Goal: Task Accomplishment & Management: Use online tool/utility

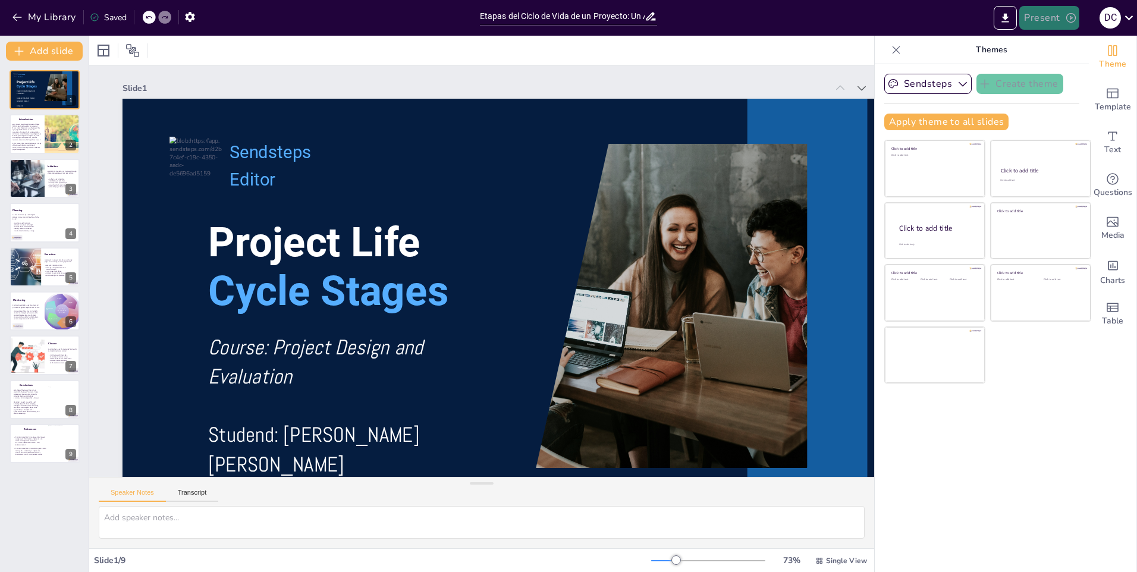
click at [1057, 20] on button "Present" at bounding box center [1048, 18] width 59 height 24
click at [1076, 46] on li "Preview presentation" at bounding box center [1067, 43] width 93 height 19
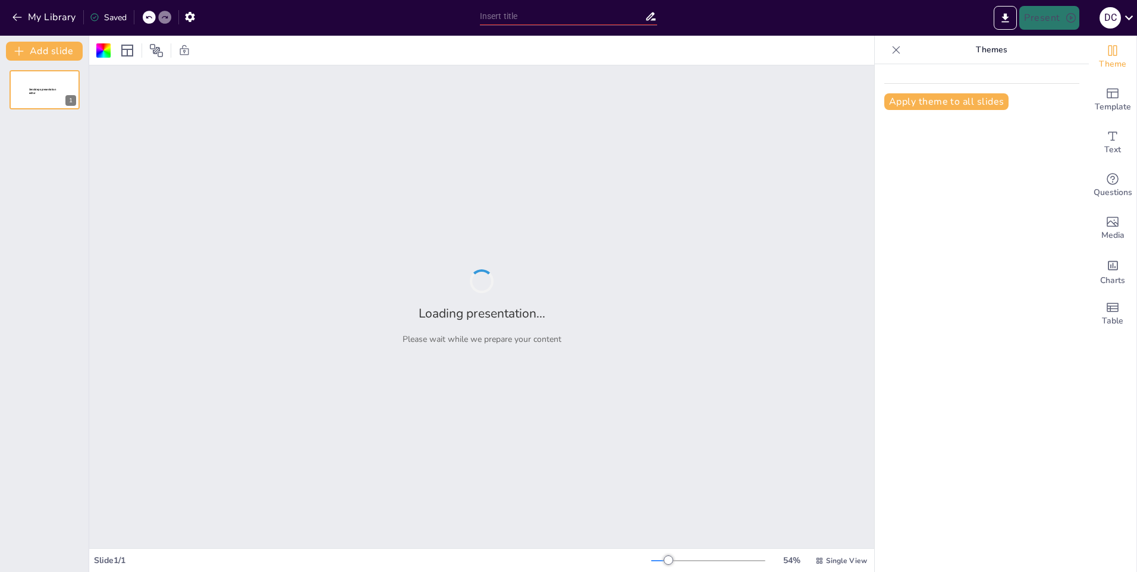
type input "Etapas del Ciclo de Vida de un Proyecto: Un Análisis Detallado"
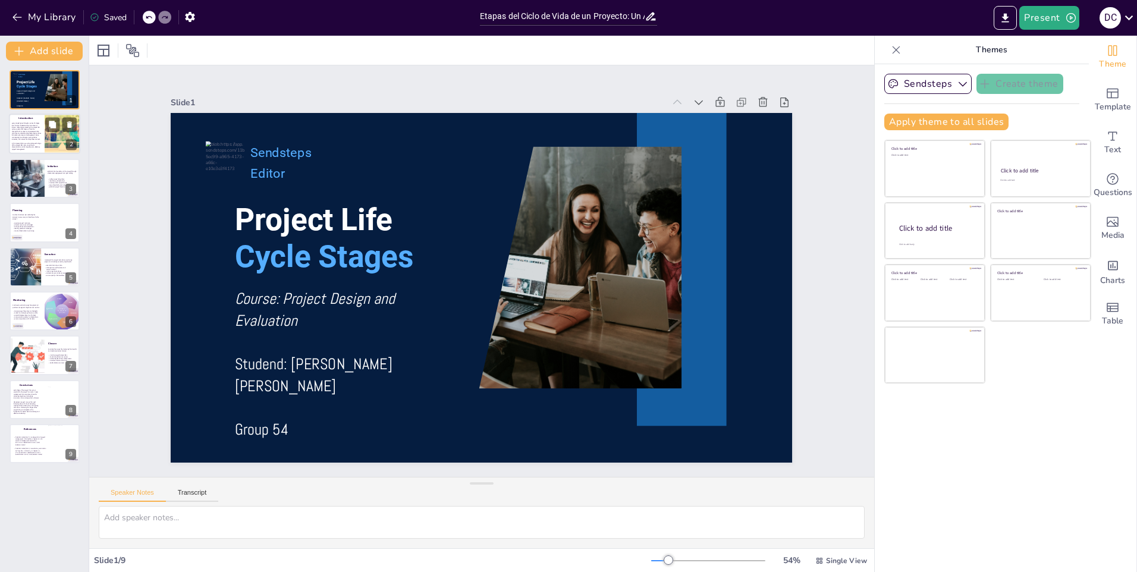
click at [35, 130] on span "Every project goes through a series of stages that are key to determining its s…" at bounding box center [27, 132] width 30 height 18
type textarea "La definición clara del proyecto es fundamental para su éxito. Permite que todo…"
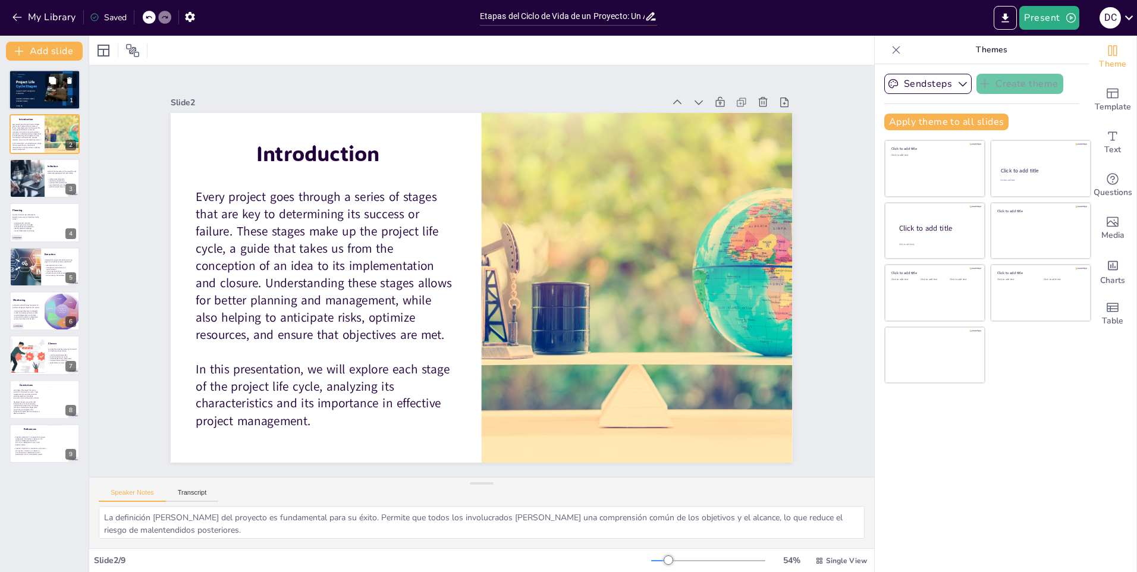
click at [31, 79] on div at bounding box center [44, 90] width 71 height 40
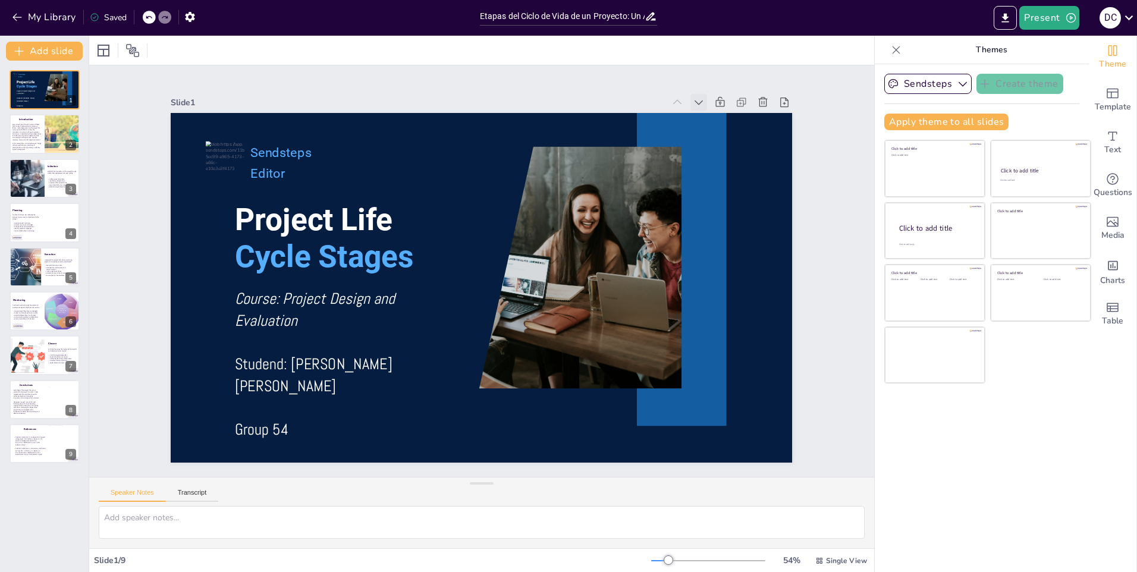
click at [722, 144] on icon at bounding box center [729, 151] width 14 height 14
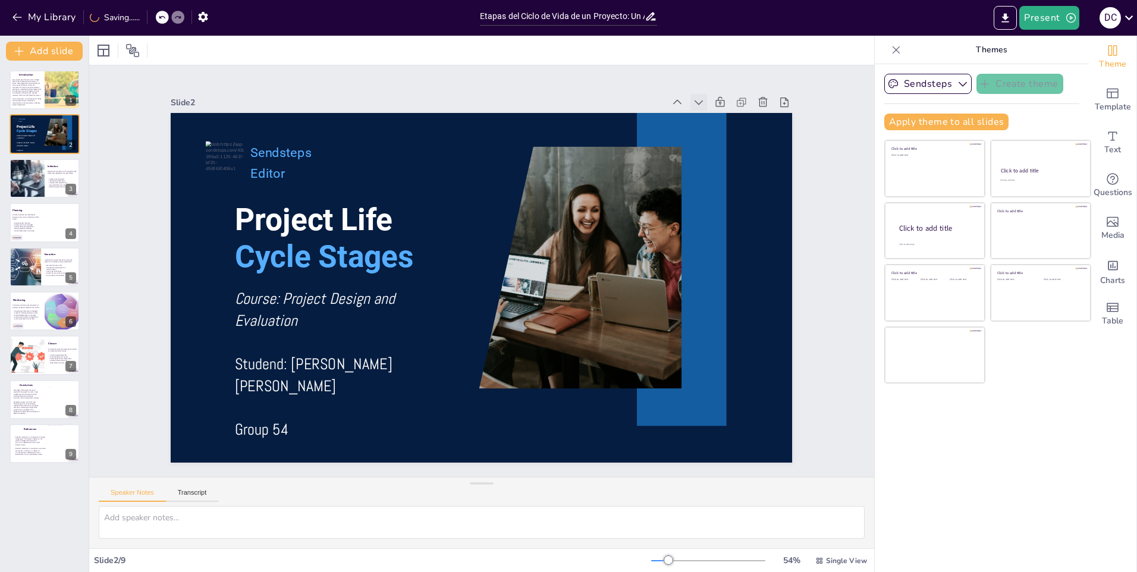
click at [737, 339] on icon at bounding box center [745, 347] width 17 height 17
click at [731, 241] on icon at bounding box center [739, 249] width 17 height 17
click at [0, 0] on icon at bounding box center [0, 0] width 0 height 0
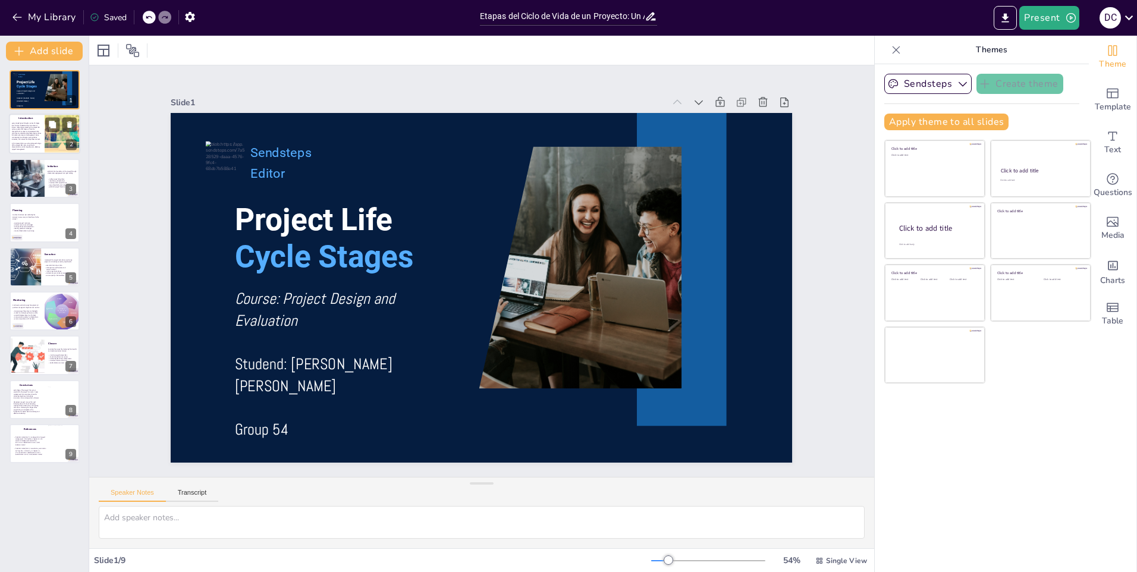
click at [27, 131] on span "Every project goes through a series of stages that are key to determining its s…" at bounding box center [27, 132] width 30 height 18
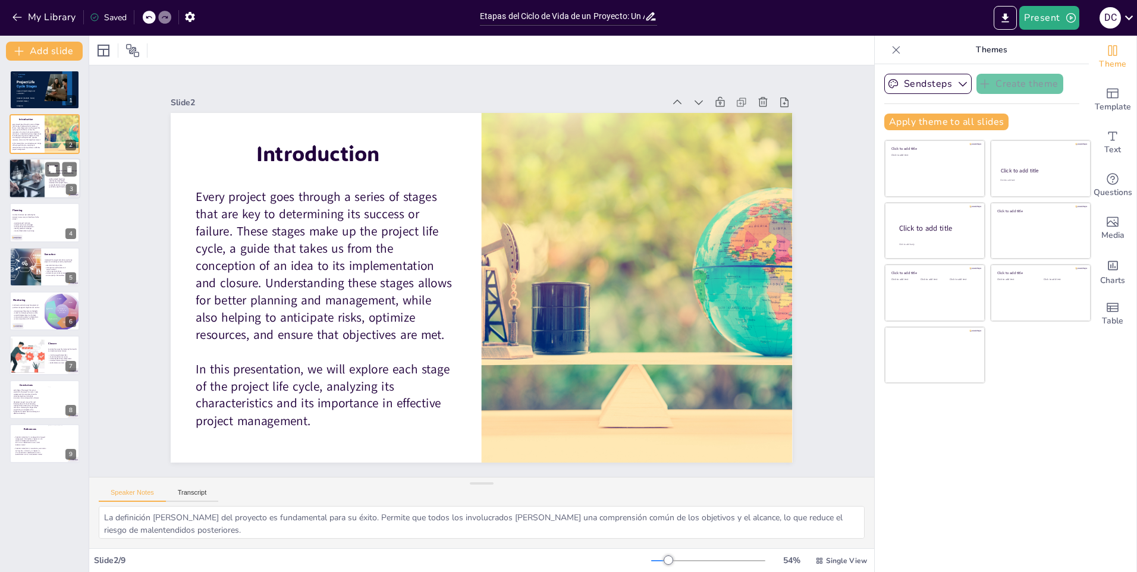
click at [21, 168] on div at bounding box center [26, 178] width 60 height 40
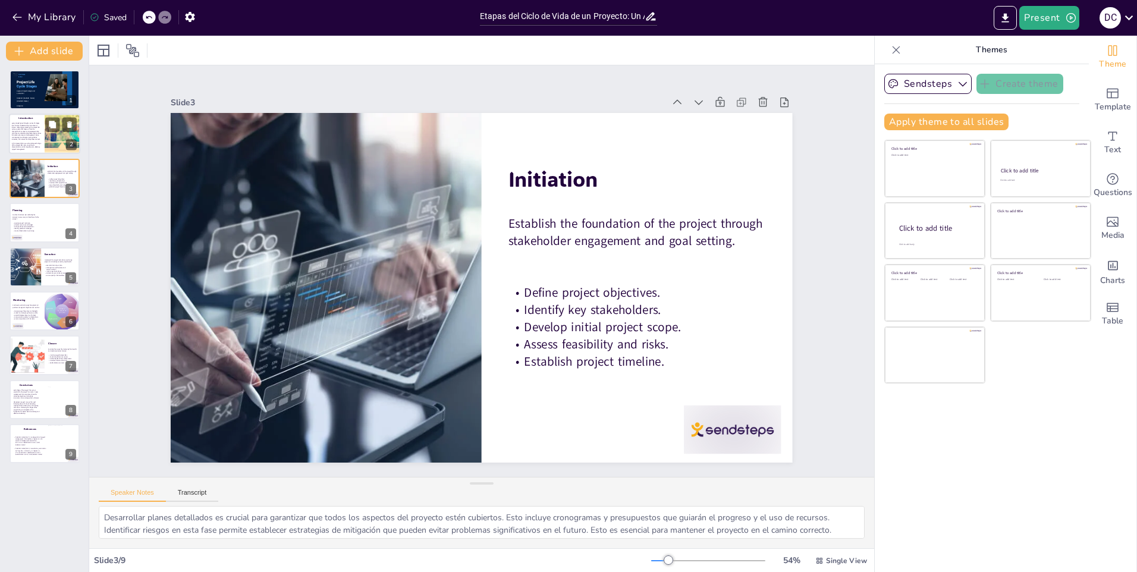
click at [29, 127] on span "Every project goes through a series of stages that are key to determining its s…" at bounding box center [27, 132] width 30 height 18
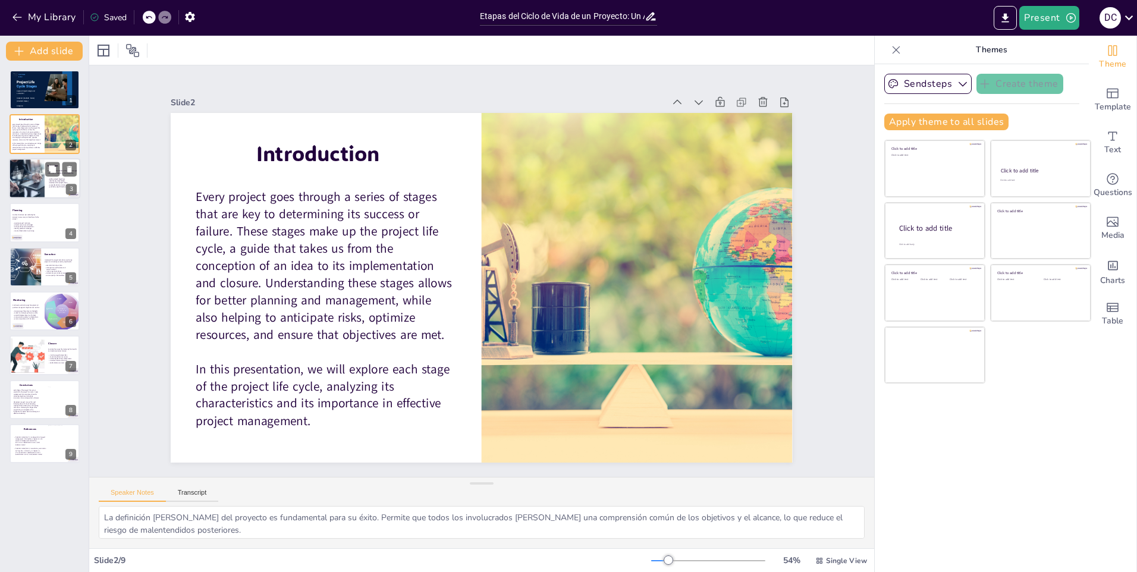
click at [15, 183] on div at bounding box center [26, 178] width 60 height 40
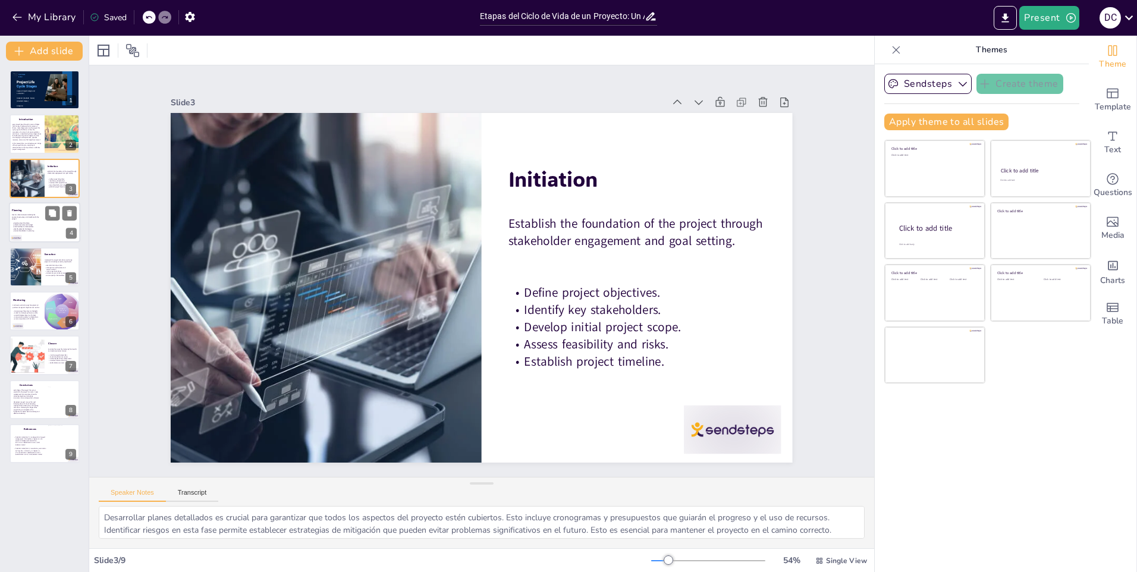
click at [21, 221] on p at bounding box center [27, 221] width 30 height 2
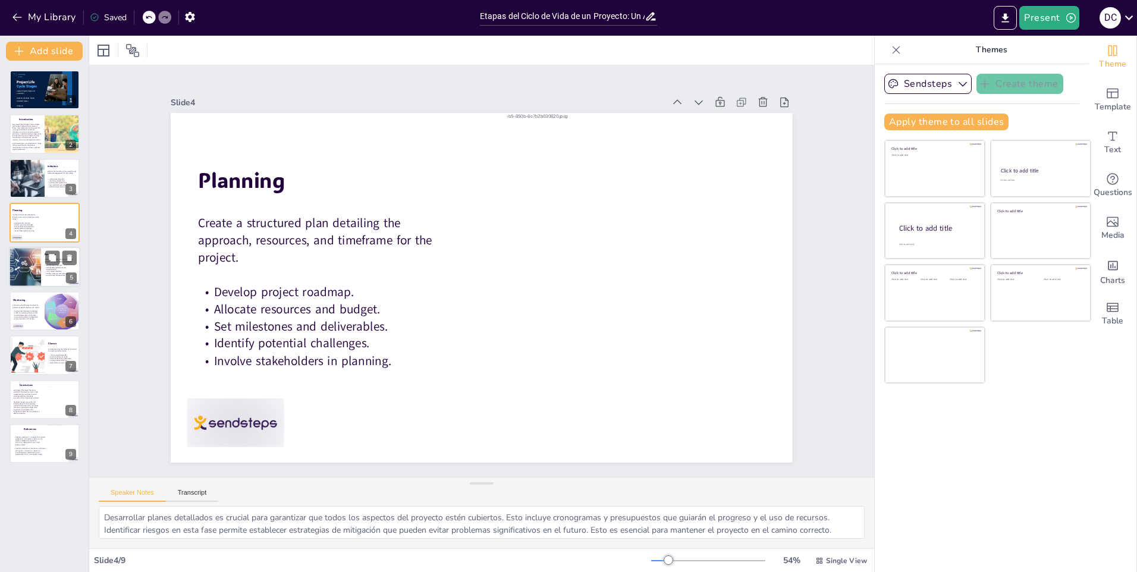
click at [30, 266] on div at bounding box center [20, 264] width 71 height 51
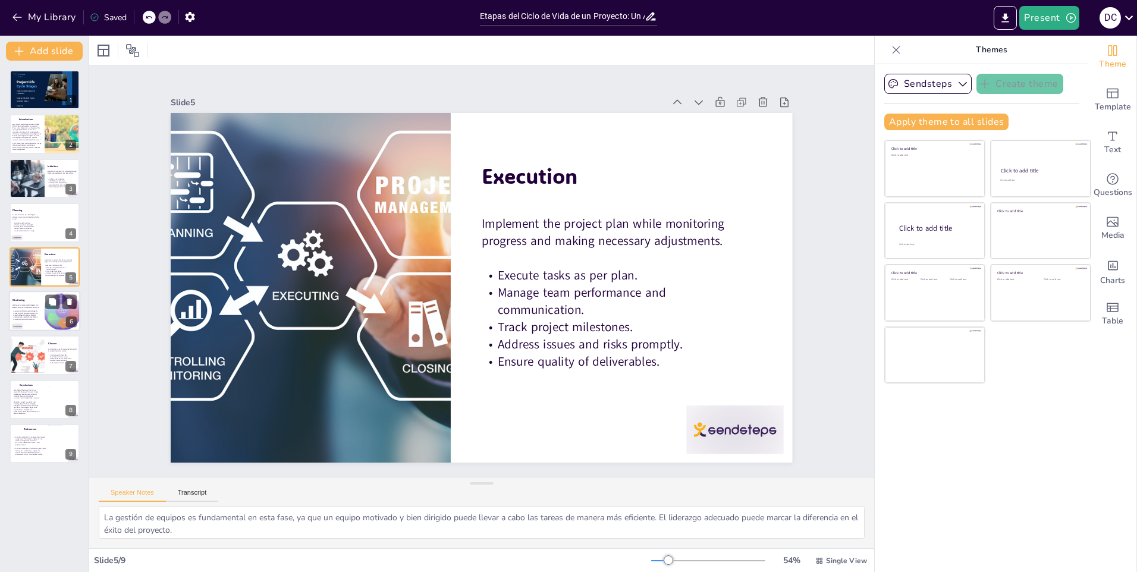
click at [23, 309] on p at bounding box center [27, 310] width 30 height 2
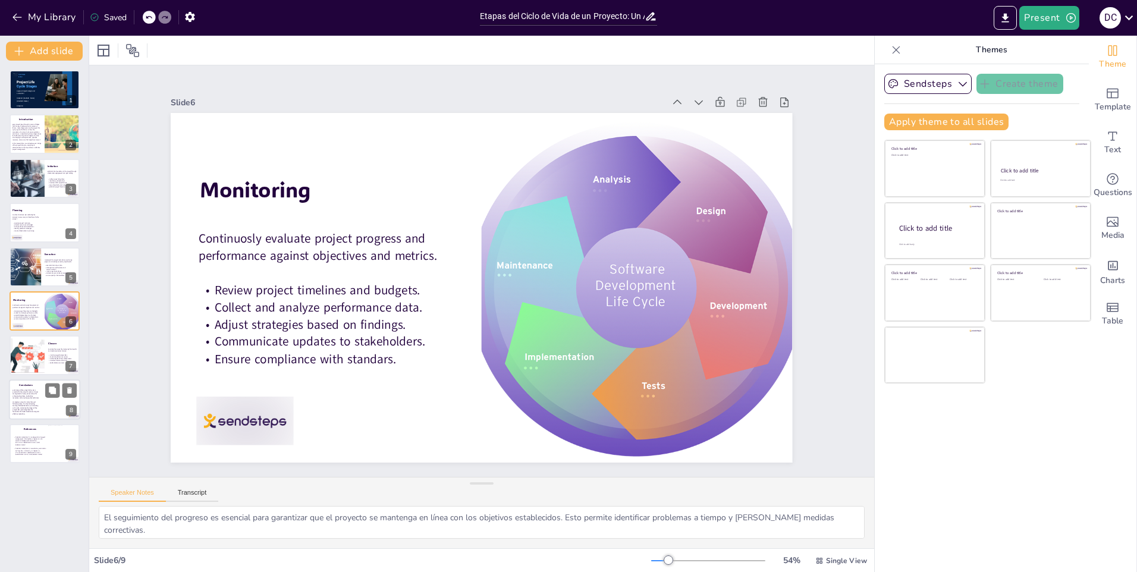
click at [23, 397] on span "Each stage of the project life cycle is essential to the project's success. Pro…" at bounding box center [25, 394] width 26 height 10
type textarea "La mejora en la planificación es uno de los beneficios clave de comprender el c…"
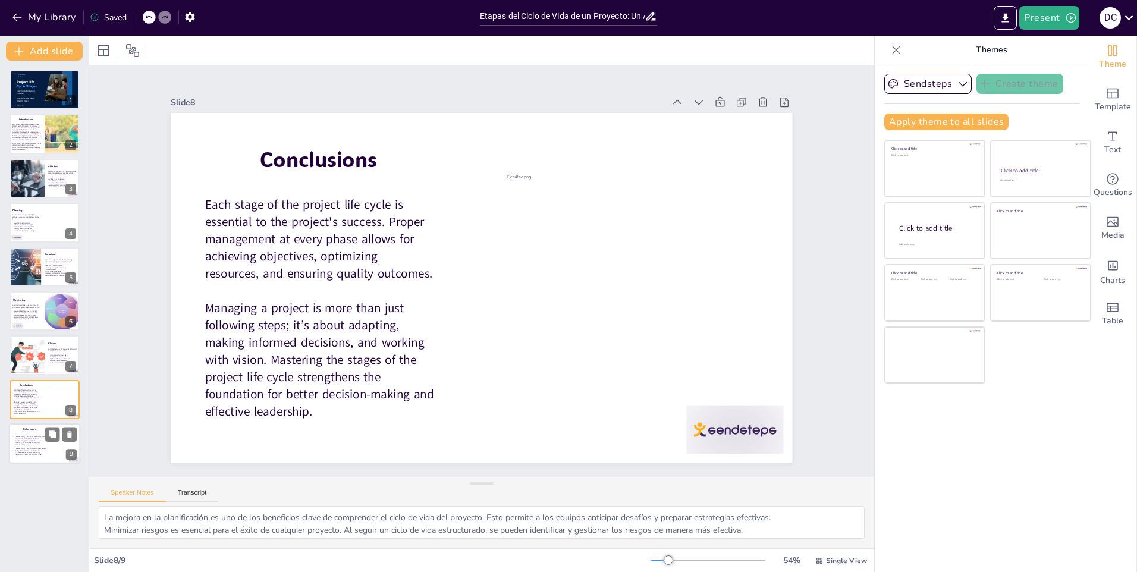
click at [20, 438] on p "[PERSON_NAME] (2007). Fundamentals of project management . third Edition. Págin…" at bounding box center [29, 441] width 34 height 10
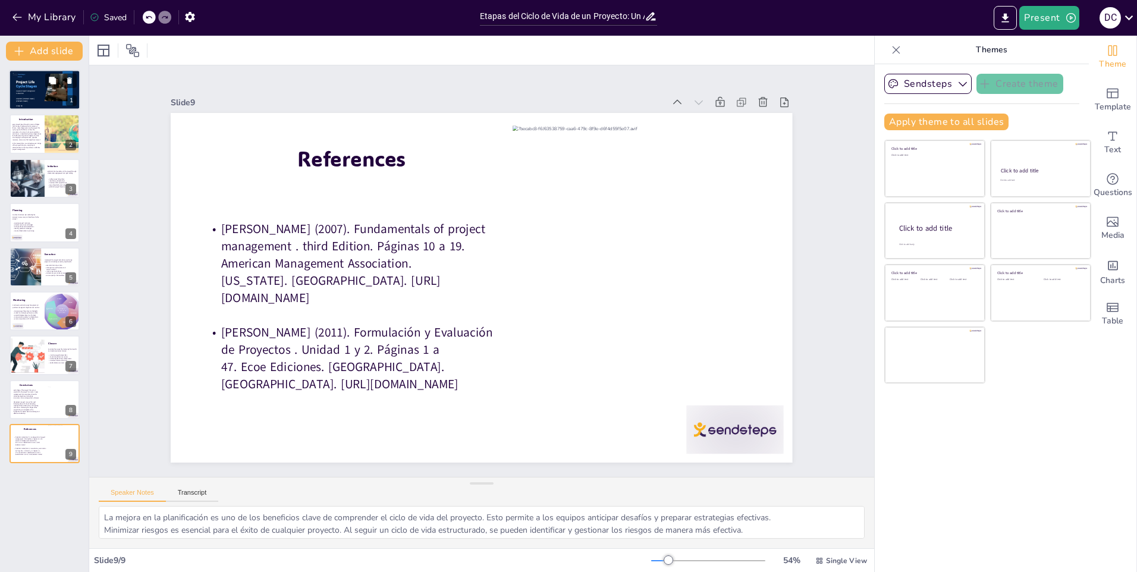
click at [34, 87] on span "Cycle Stages" at bounding box center [26, 86] width 21 height 4
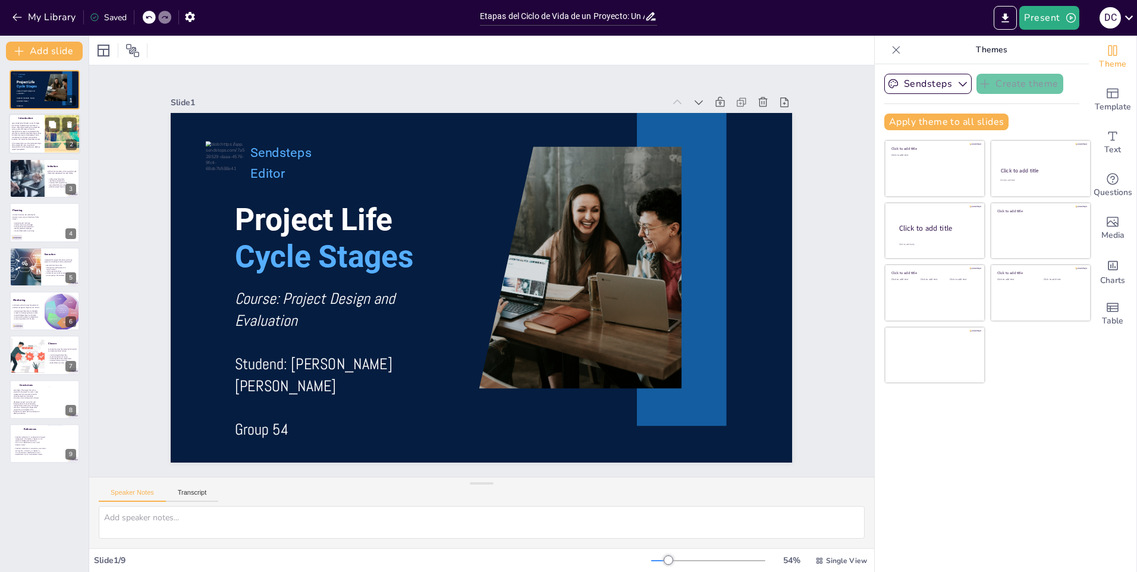
click at [18, 127] on span "Every project goes through a series of stages that are key to determining its s…" at bounding box center [27, 132] width 30 height 18
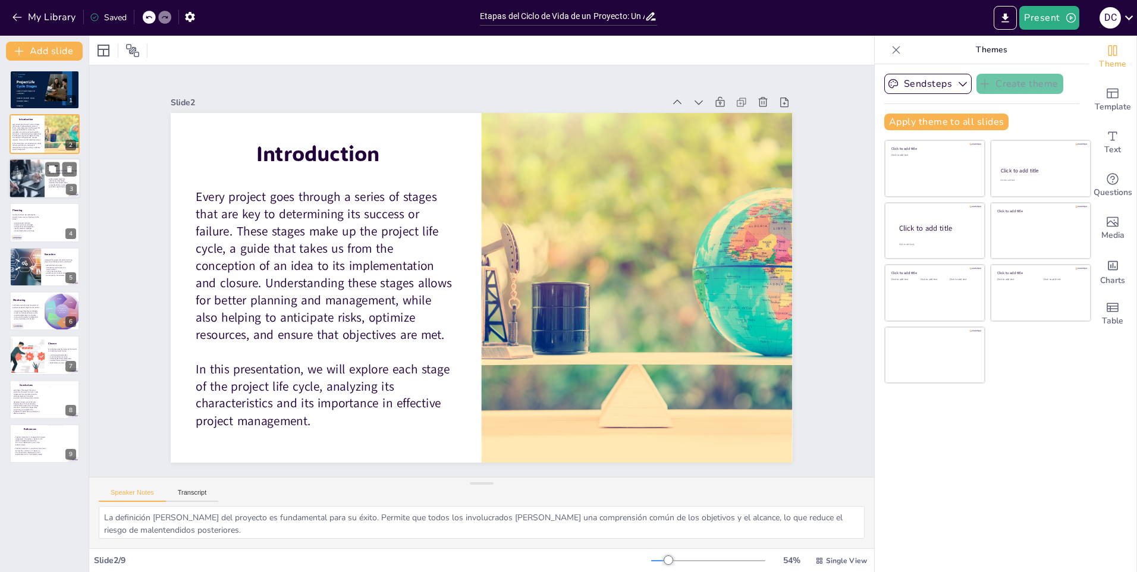
click at [24, 186] on div at bounding box center [26, 178] width 60 height 40
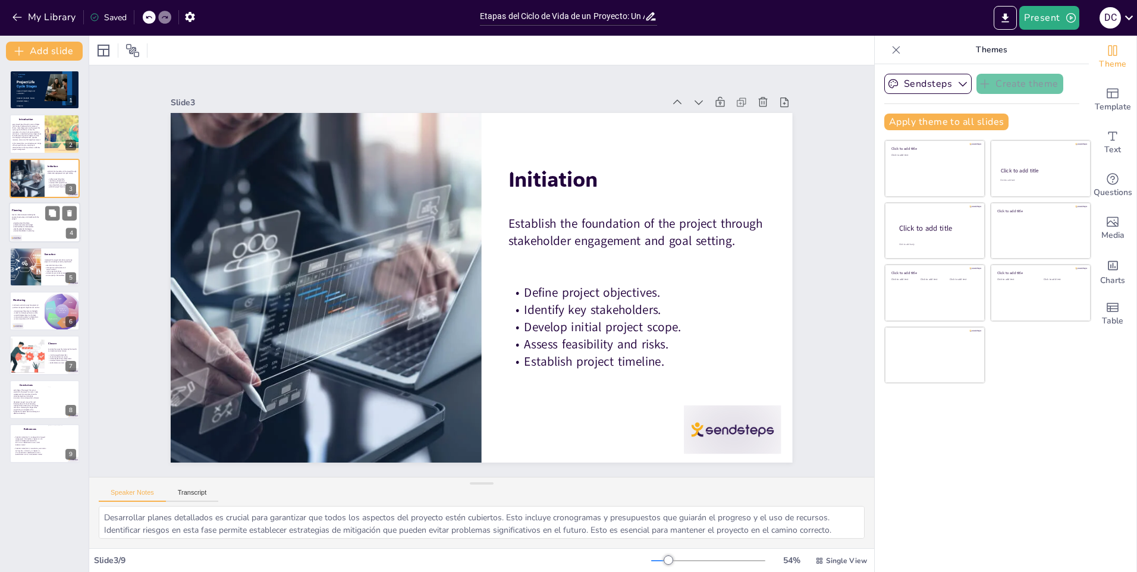
click at [26, 228] on span "Identify potential challenges." at bounding box center [23, 229] width 18 height 2
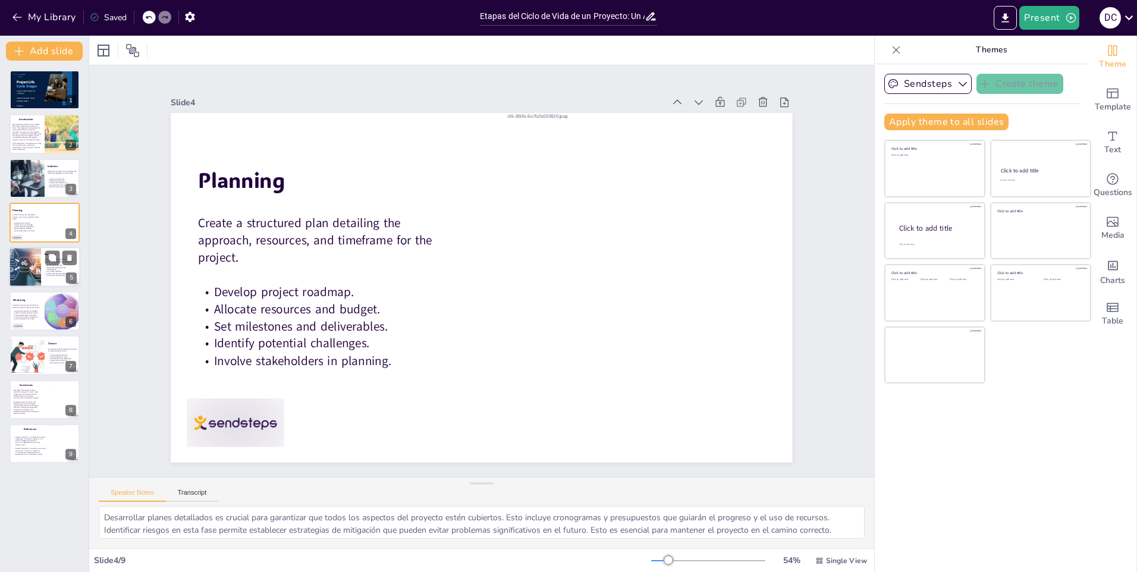
click at [36, 273] on div at bounding box center [20, 264] width 71 height 51
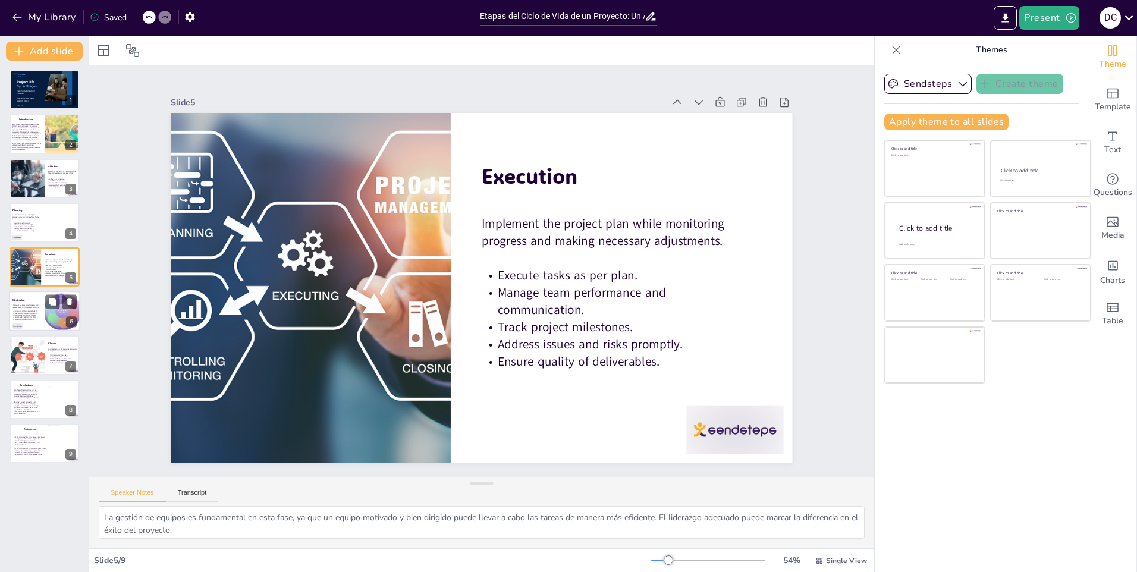
click at [22, 315] on span "Adjust strategies based on findings." at bounding box center [25, 316] width 22 height 2
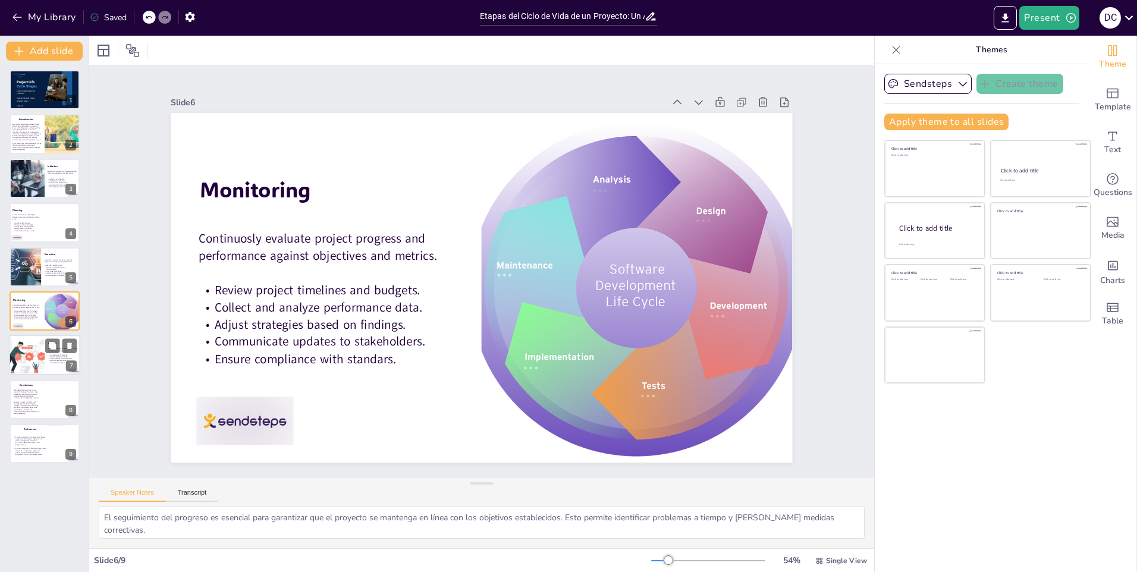
click at [29, 355] on div at bounding box center [26, 355] width 61 height 40
type textarea "La finalización de todas las actividades es esencial para cerrar el proyecto de…"
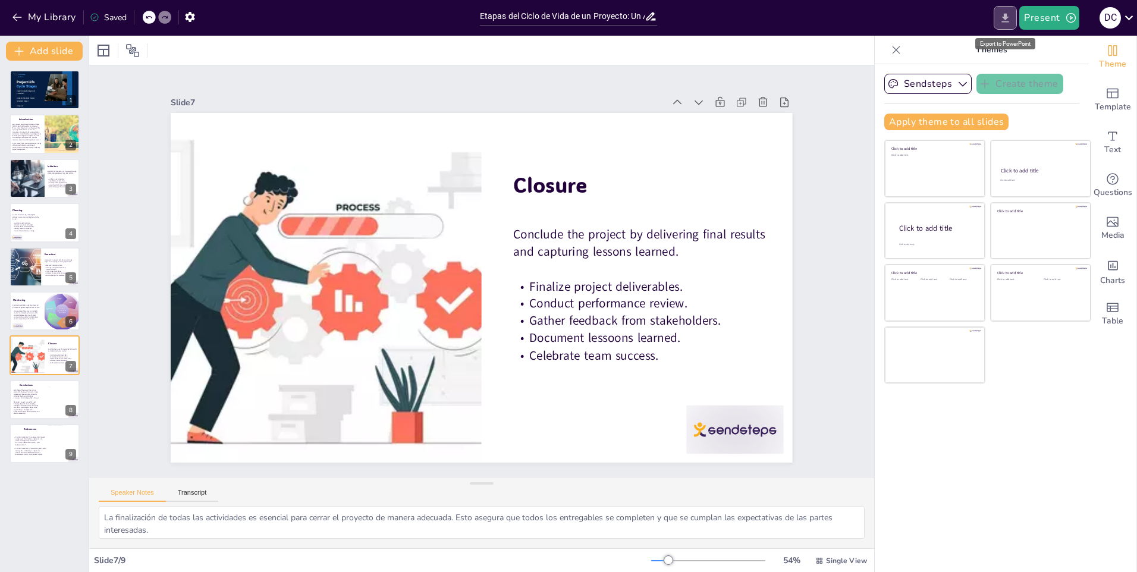
click at [1005, 21] on icon "Export to PowerPoint" at bounding box center [1005, 18] width 12 height 12
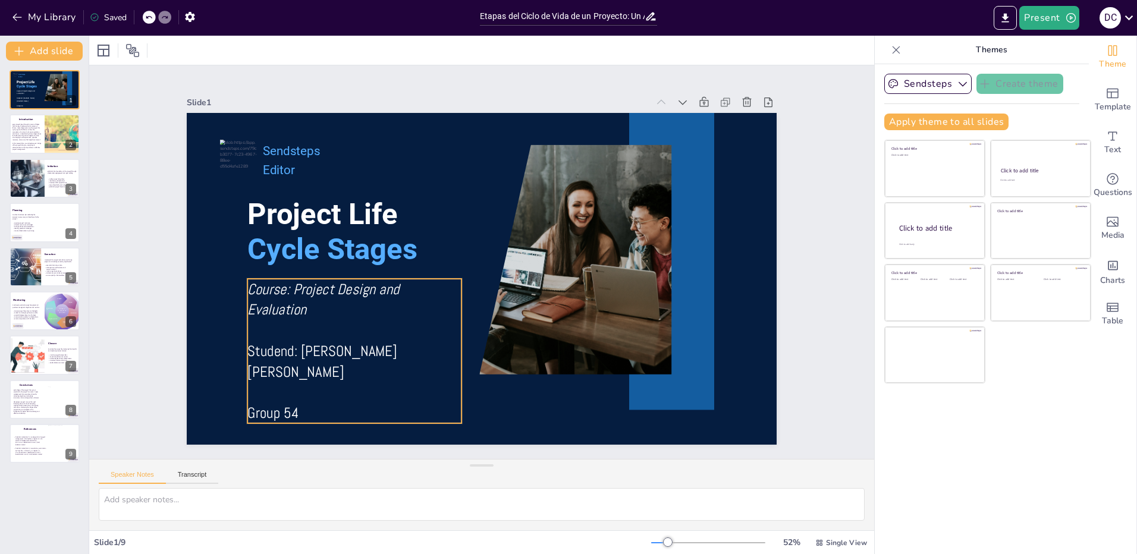
click at [271, 346] on p "Studend: [PERSON_NAME] [PERSON_NAME]" at bounding box center [354, 361] width 214 height 41
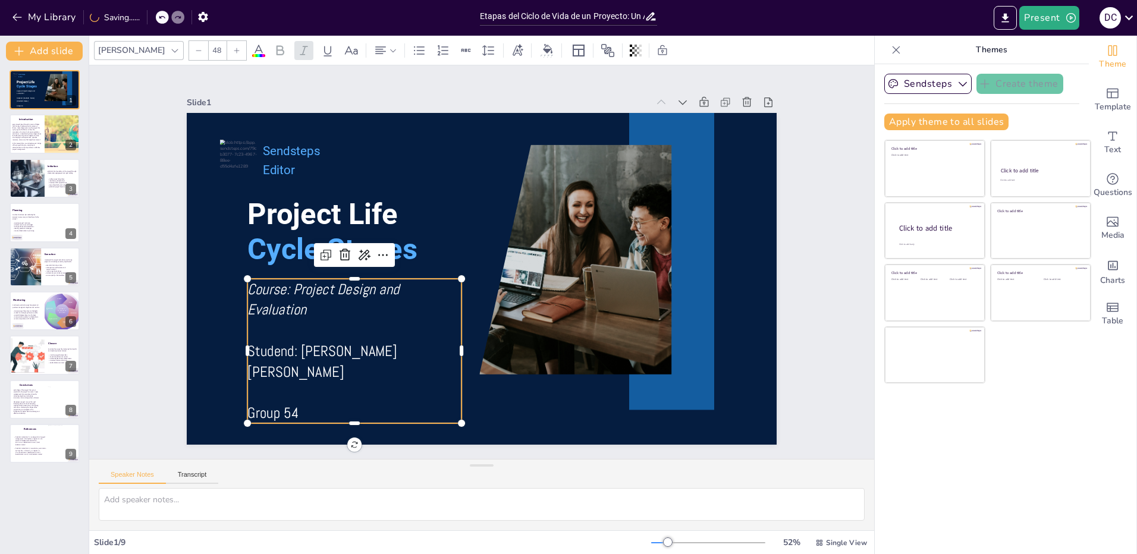
click at [287, 346] on p "Studend: [PERSON_NAME] [PERSON_NAME]" at bounding box center [354, 361] width 214 height 41
click at [285, 346] on p "Studend: [PERSON_NAME] [PERSON_NAME]" at bounding box center [354, 361] width 214 height 41
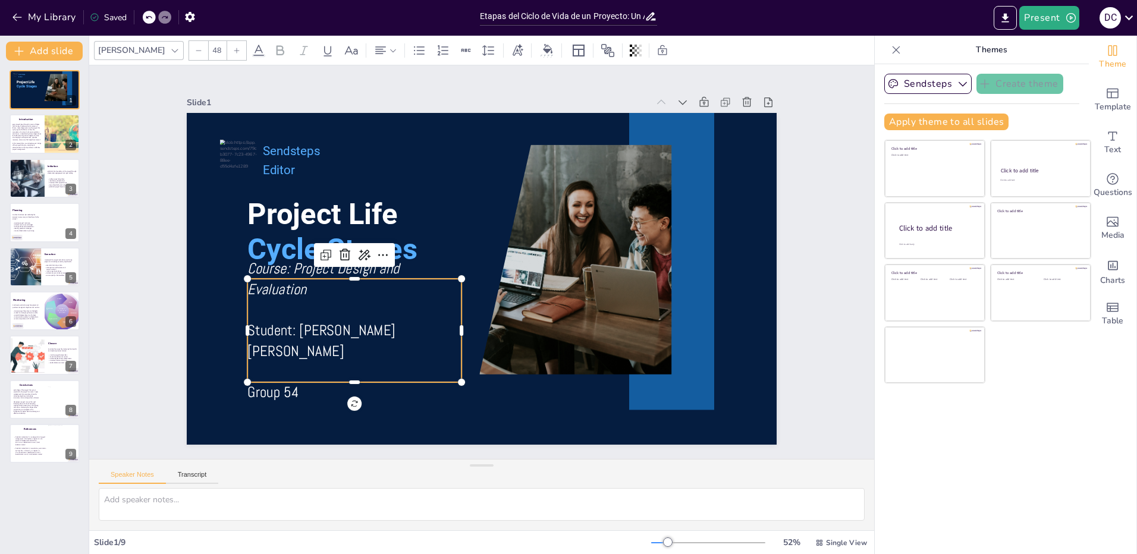
click at [123, 312] on div "Slide 1 Project Life Cycle Stages Sendsteps Editor Course: Project Design and E…" at bounding box center [481, 262] width 785 height 394
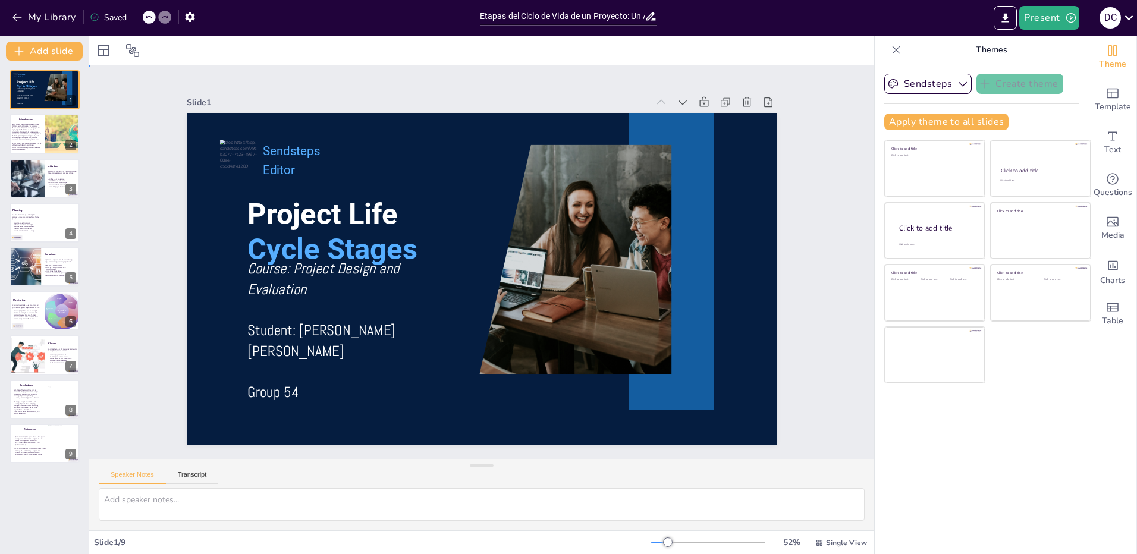
click at [138, 296] on div "Slide 1 Project Life Cycle Stages Sendsteps Editor Course: Project Design and E…" at bounding box center [481, 262] width 785 height 394
click at [37, 134] on span "Every project goes through a series of stages that are key to determining its s…" at bounding box center [27, 132] width 30 height 18
type textarea "La definición clara del proyecto es fundamental para su éxito. Permite que todo…"
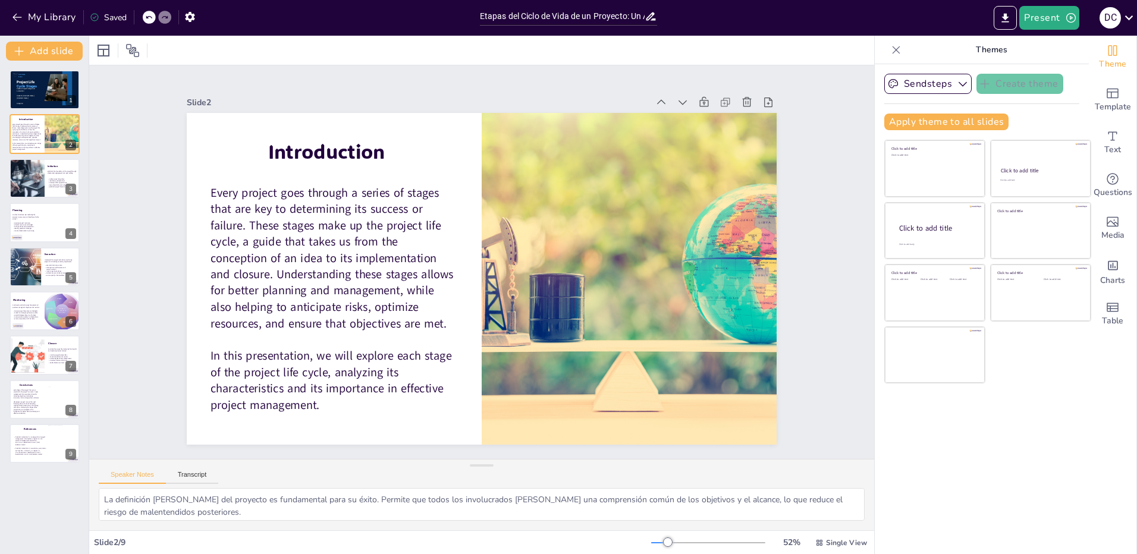
click at [893, 53] on icon at bounding box center [897, 50] width 8 height 8
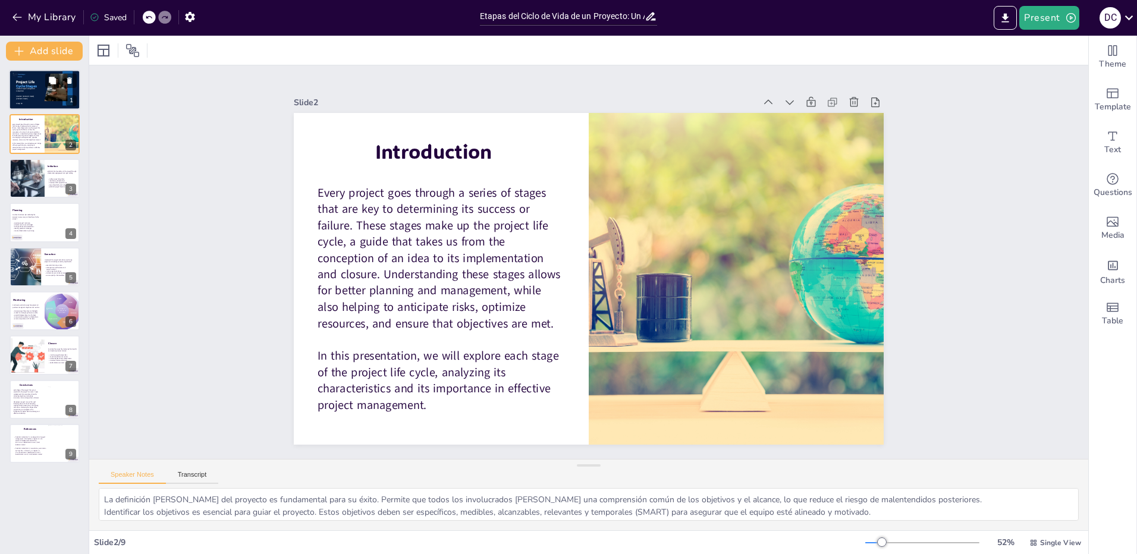
click at [34, 90] on span "Course: Project Design and Evaluation" at bounding box center [25, 89] width 18 height 5
